Goal: Transaction & Acquisition: Purchase product/service

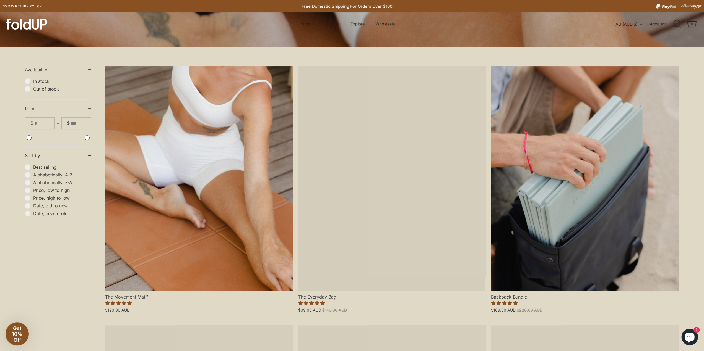
scroll to position [147, 0]
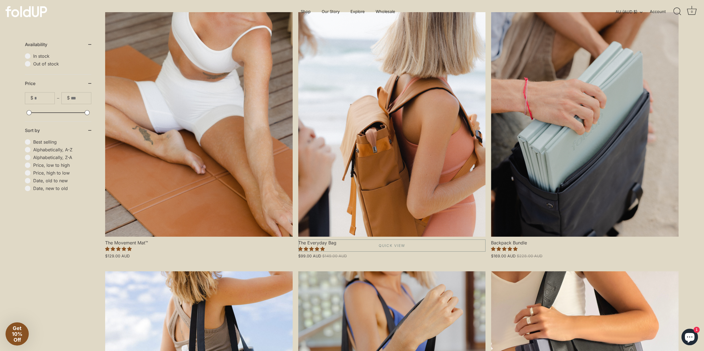
click at [450, 150] on link "The Everyday Bag" at bounding box center [391, 124] width 187 height 225
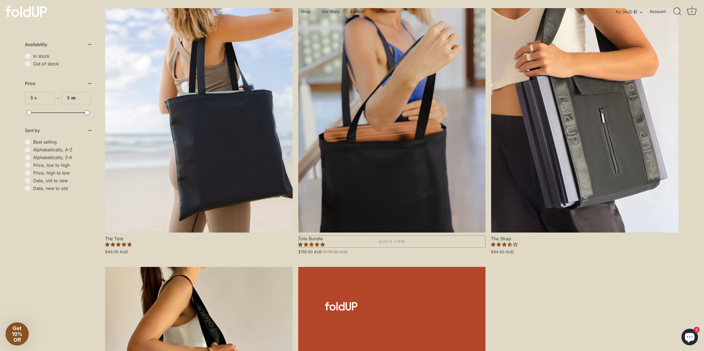
scroll to position [369, 0]
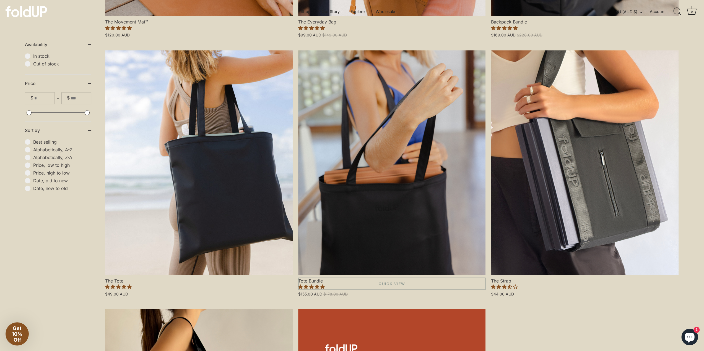
click at [413, 205] on link "Tote Bundle" at bounding box center [391, 162] width 187 height 225
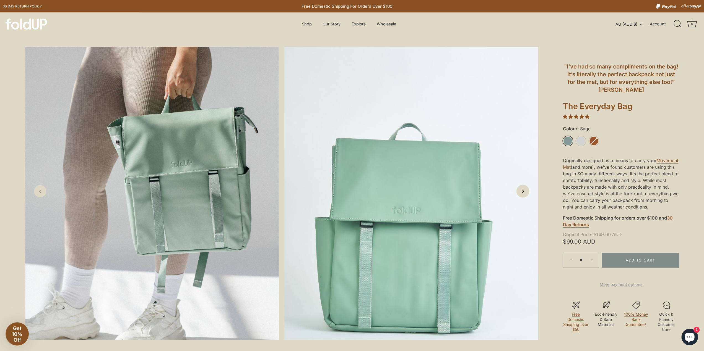
click at [527, 193] on link "Next slide" at bounding box center [522, 191] width 13 height 13
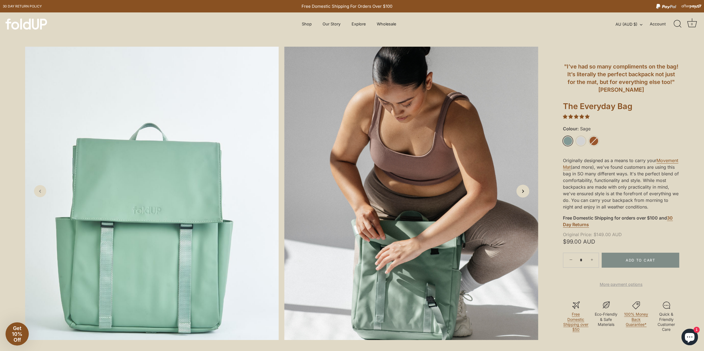
click at [527, 193] on link "Next slide" at bounding box center [522, 191] width 13 height 13
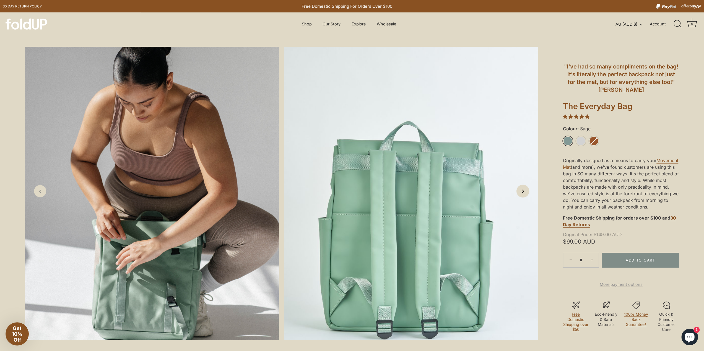
click at [527, 193] on link "Next slide" at bounding box center [522, 191] width 13 height 13
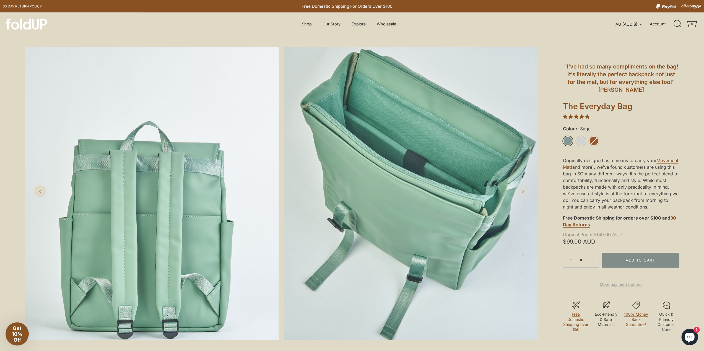
click at [527, 193] on link "Next slide" at bounding box center [523, 191] width 12 height 12
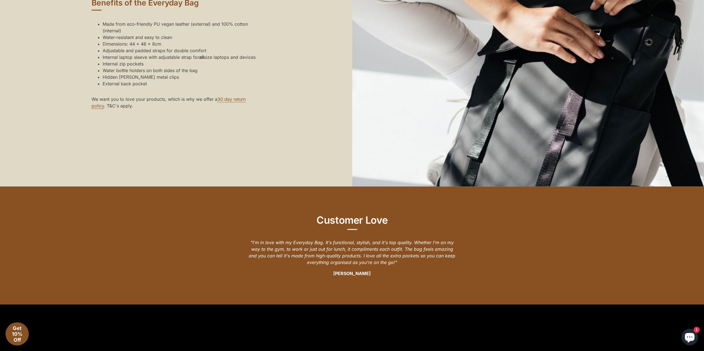
scroll to position [516, 0]
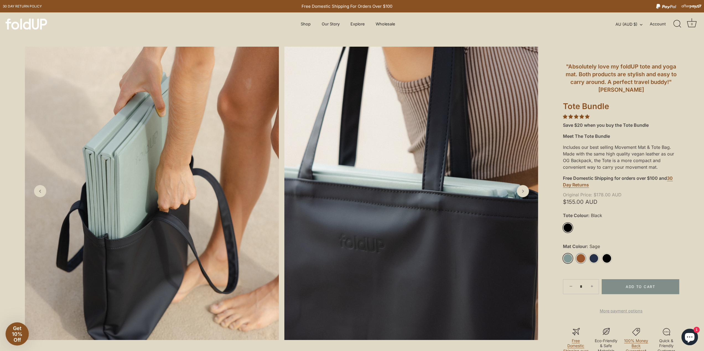
click at [581, 259] on link "Rust" at bounding box center [581, 259] width 10 height 10
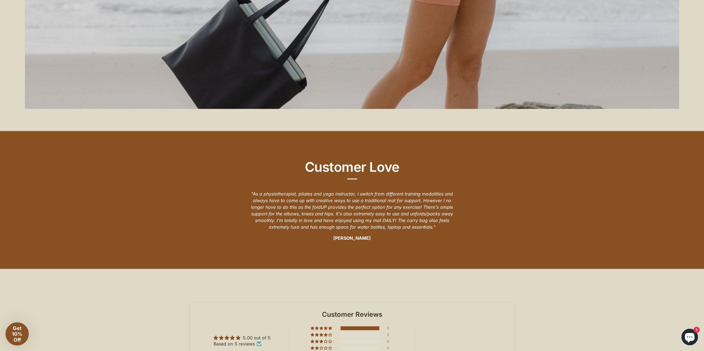
scroll to position [1254, 0]
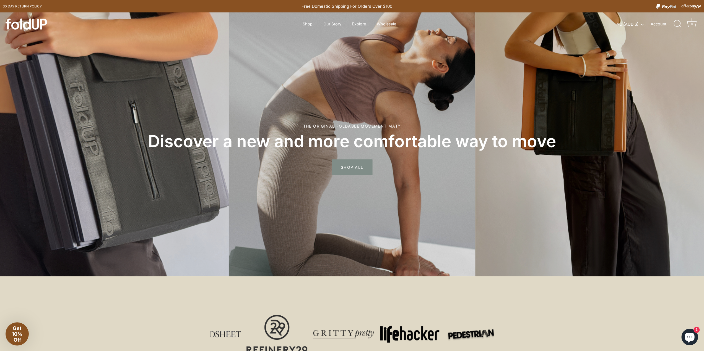
click at [356, 167] on span "SHOP ALL" at bounding box center [352, 168] width 41 height 16
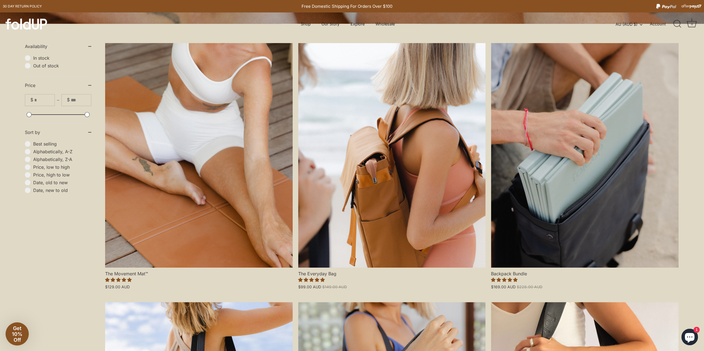
scroll to position [147, 0]
